Goal: Transaction & Acquisition: Download file/media

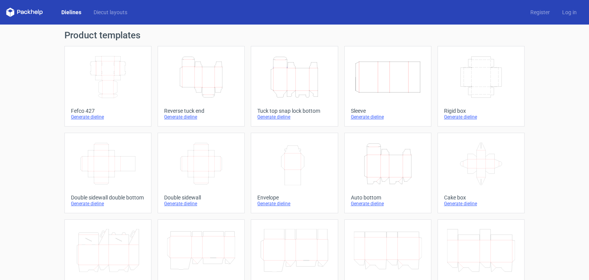
click at [196, 80] on icon "Height Depth Width" at bounding box center [201, 77] width 68 height 43
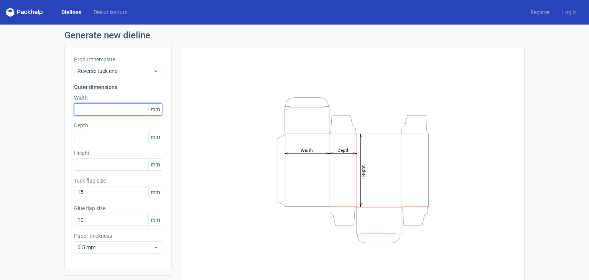
click at [84, 110] on input "text" at bounding box center [118, 109] width 88 height 12
type input "125"
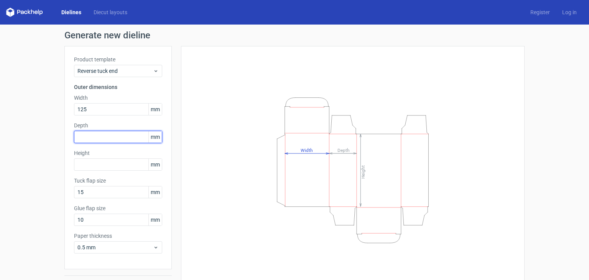
click at [86, 142] on input "text" at bounding box center [118, 137] width 88 height 12
type input "70"
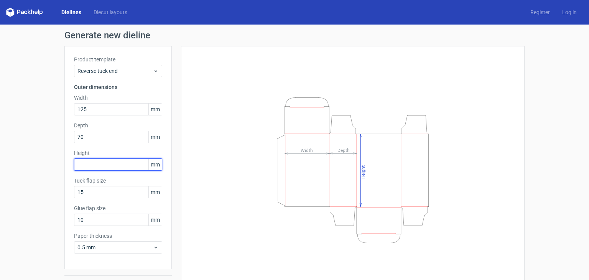
click at [99, 166] on input "text" at bounding box center [118, 164] width 88 height 12
type input "75"
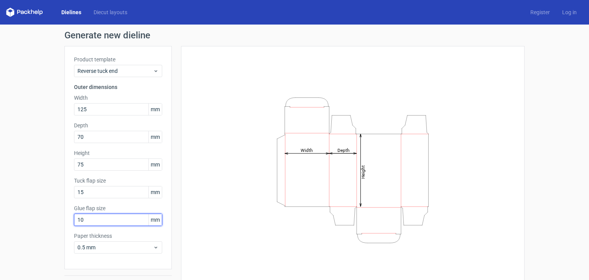
click at [66, 222] on div "Product template Reverse tuck end Outer dimensions Width 125 mm Depth 70 mm Hei…" at bounding box center [117, 157] width 107 height 223
type input "15"
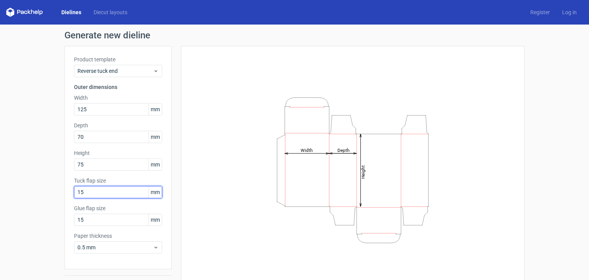
drag, startPoint x: 86, startPoint y: 189, endPoint x: 56, endPoint y: 199, distance: 31.4
click at [56, 199] on div "Generate new dieline Product template Reverse tuck end Outer dimensions Width 1…" at bounding box center [294, 163] width 589 height 276
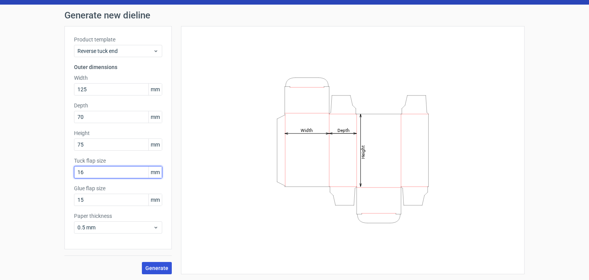
type input "16"
click at [147, 266] on span "Generate" at bounding box center [156, 267] width 23 height 5
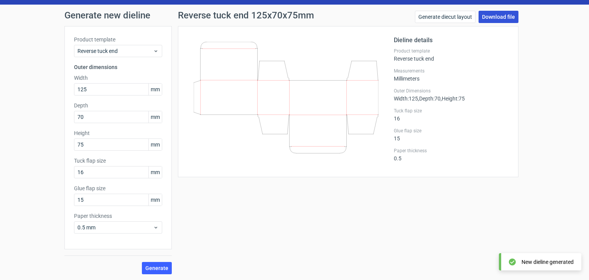
click at [483, 13] on link "Download file" at bounding box center [499, 17] width 40 height 12
